Goal: Task Accomplishment & Management: Manage account settings

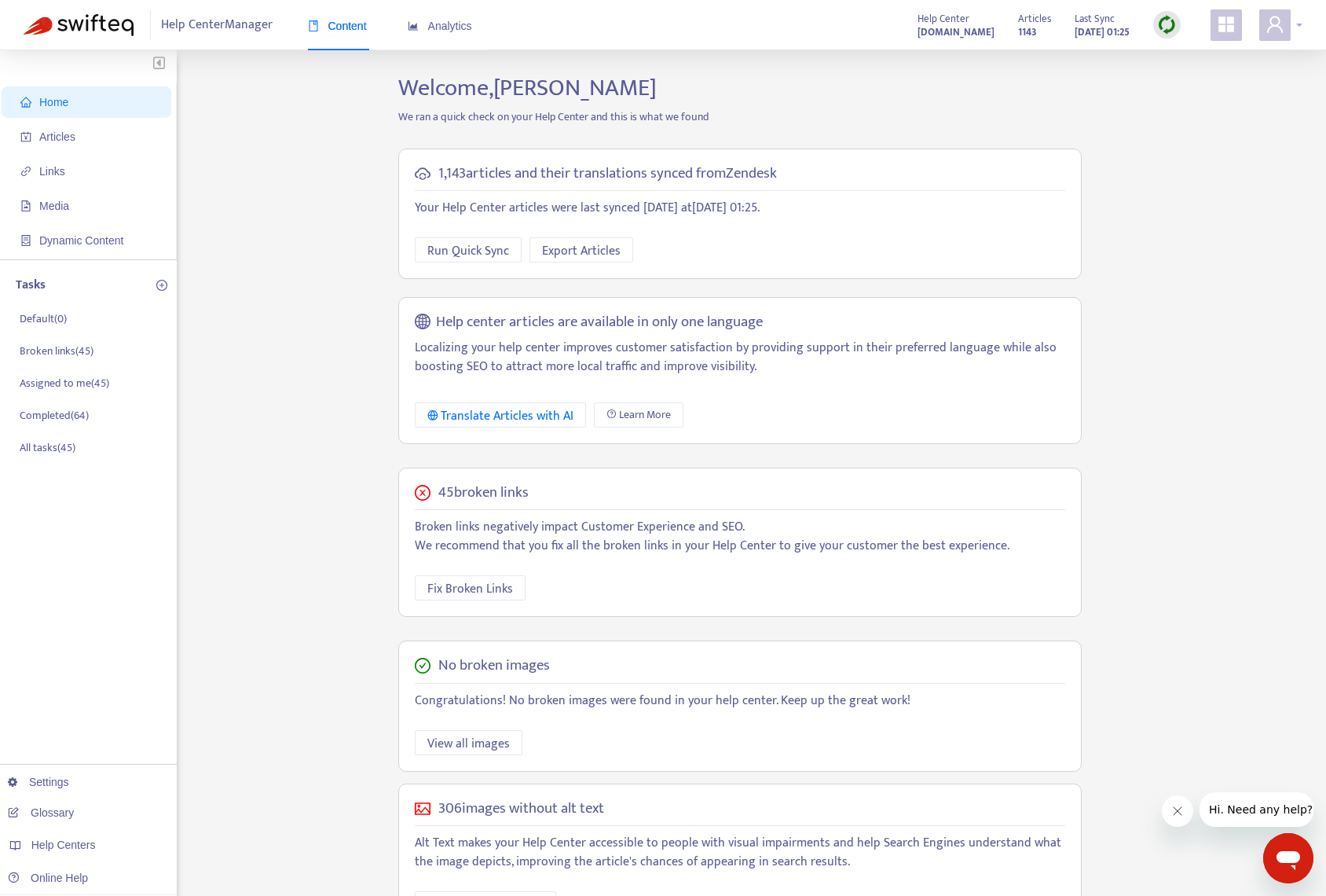
click at [1288, 25] on span at bounding box center [1275, 25] width 32 height 32
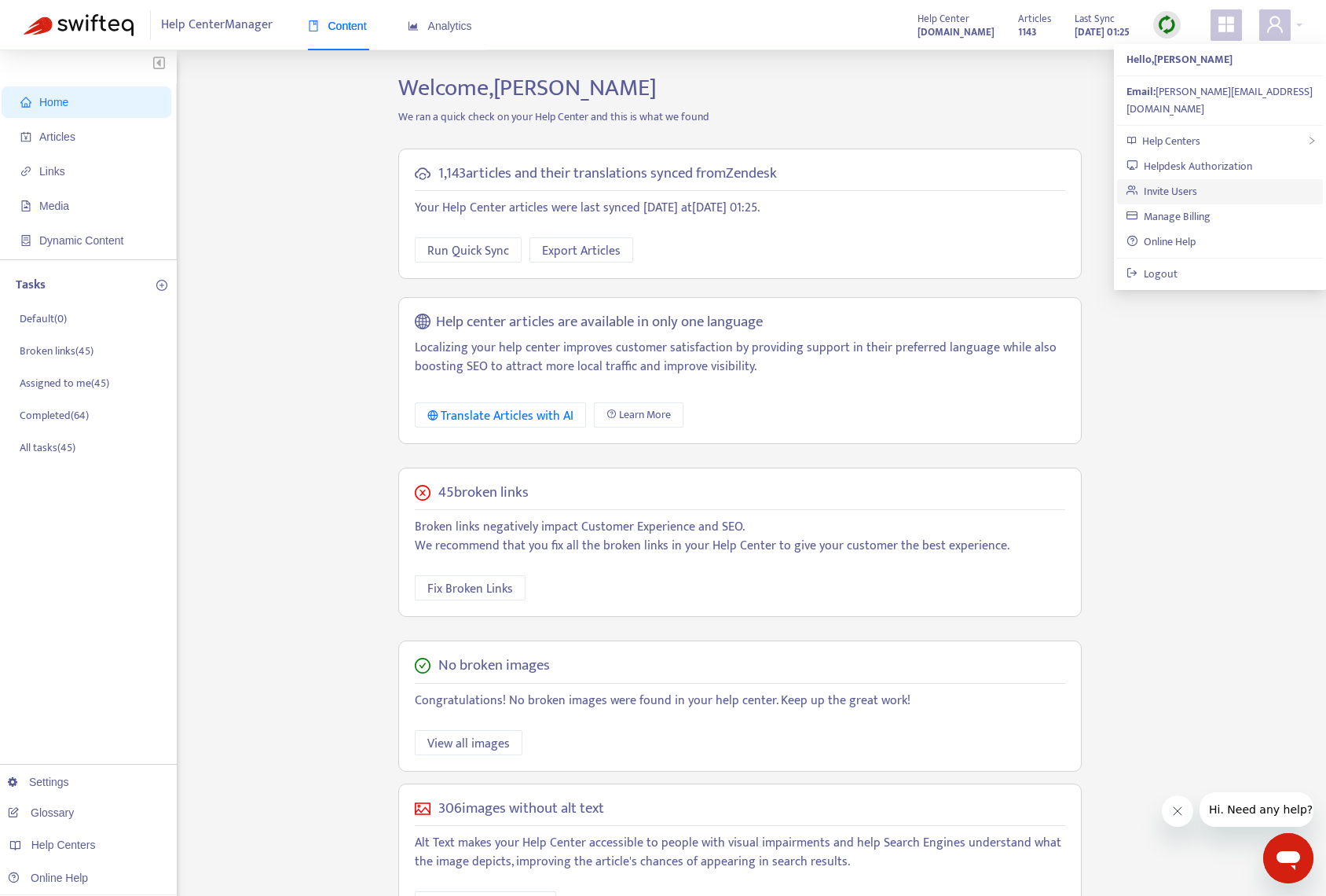
click at [1160, 182] on link "Invite Users" at bounding box center [1161, 191] width 71 height 18
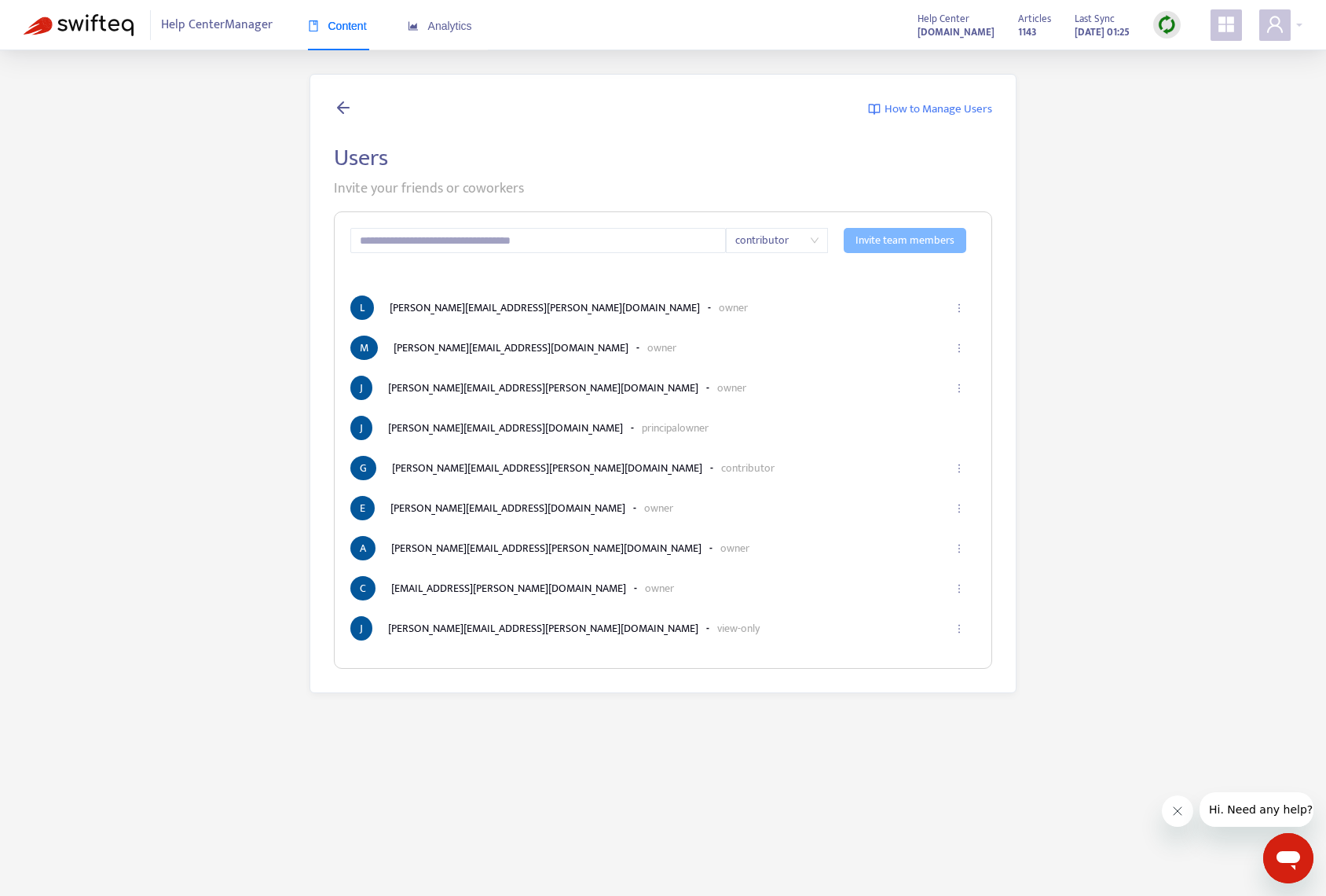
click at [798, 235] on span "contributor" at bounding box center [777, 241] width 83 height 24
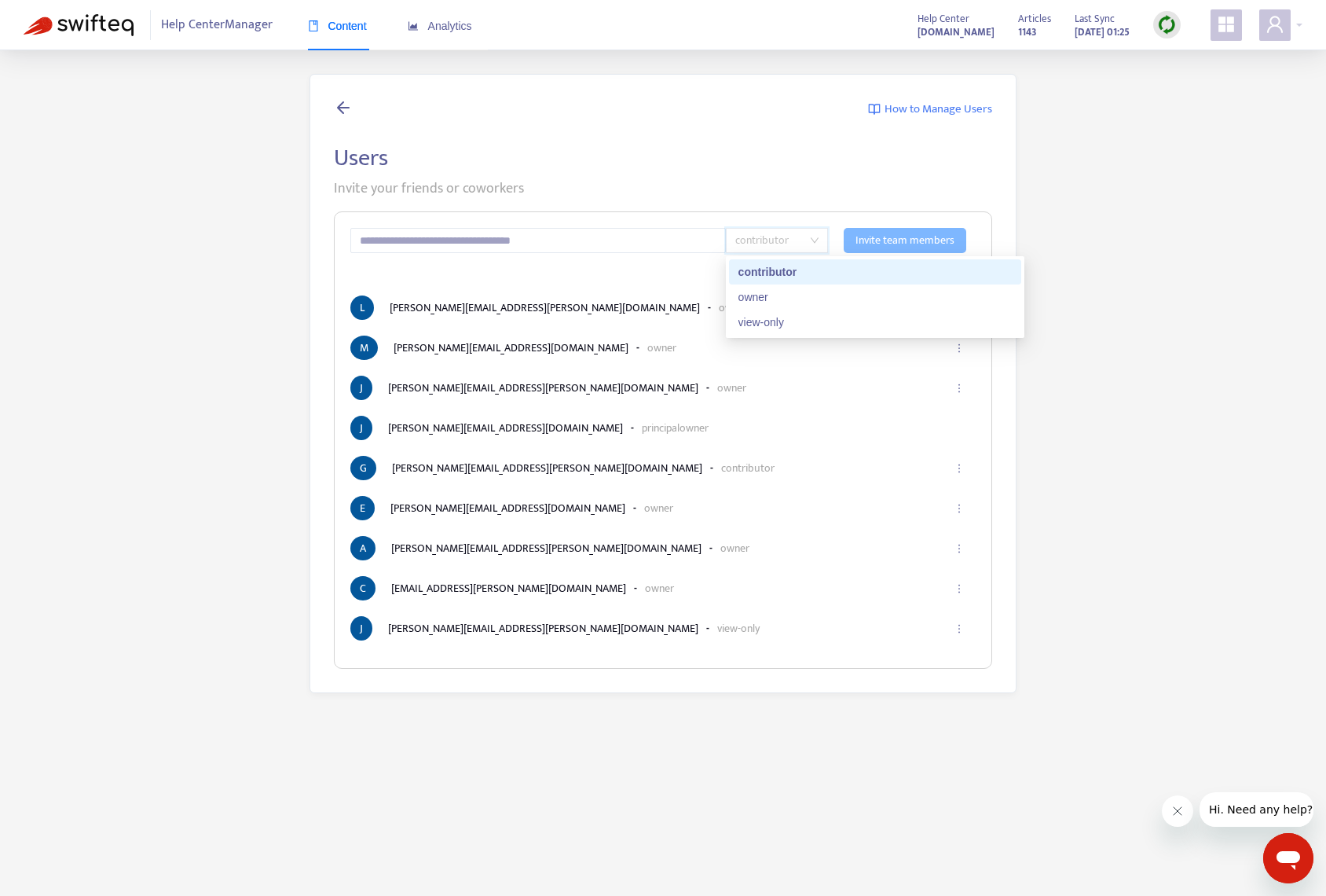
click at [952, 106] on span "How to Manage Users" at bounding box center [938, 110] width 107 height 18
